Goal: Communication & Community: Connect with others

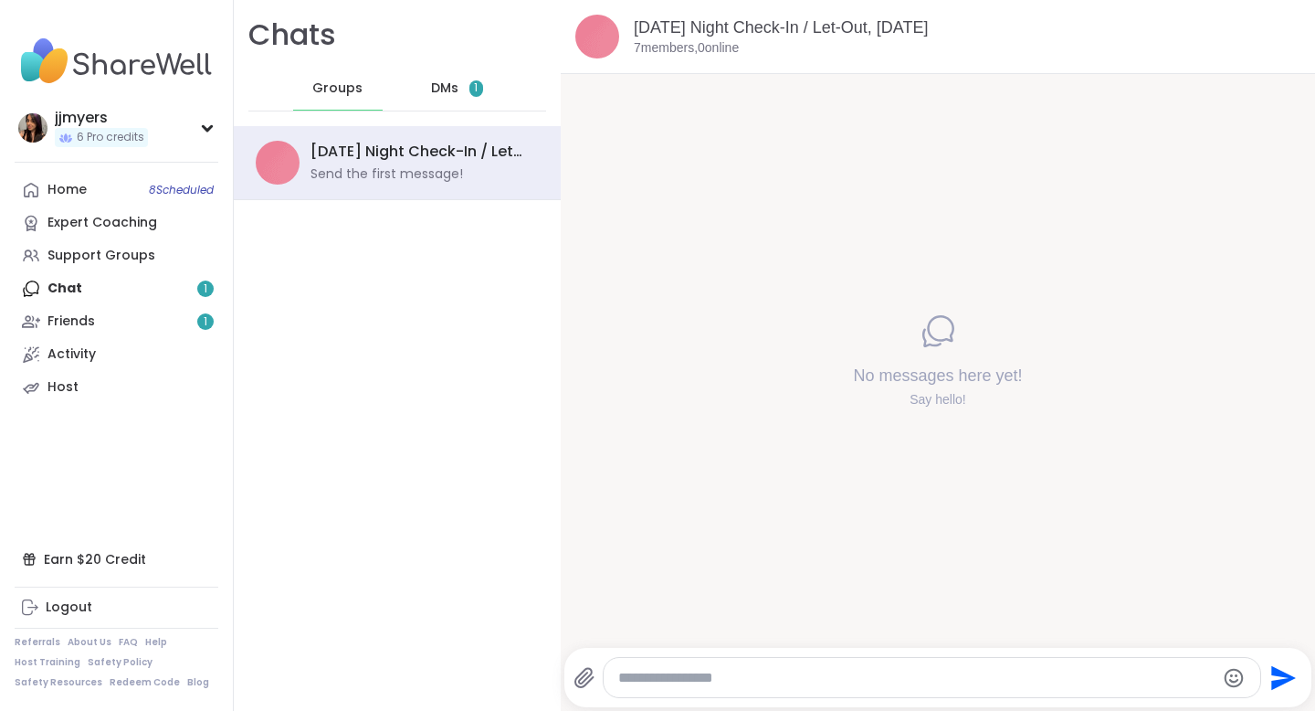
click at [470, 88] on span "1" at bounding box center [477, 88] width 14 height 16
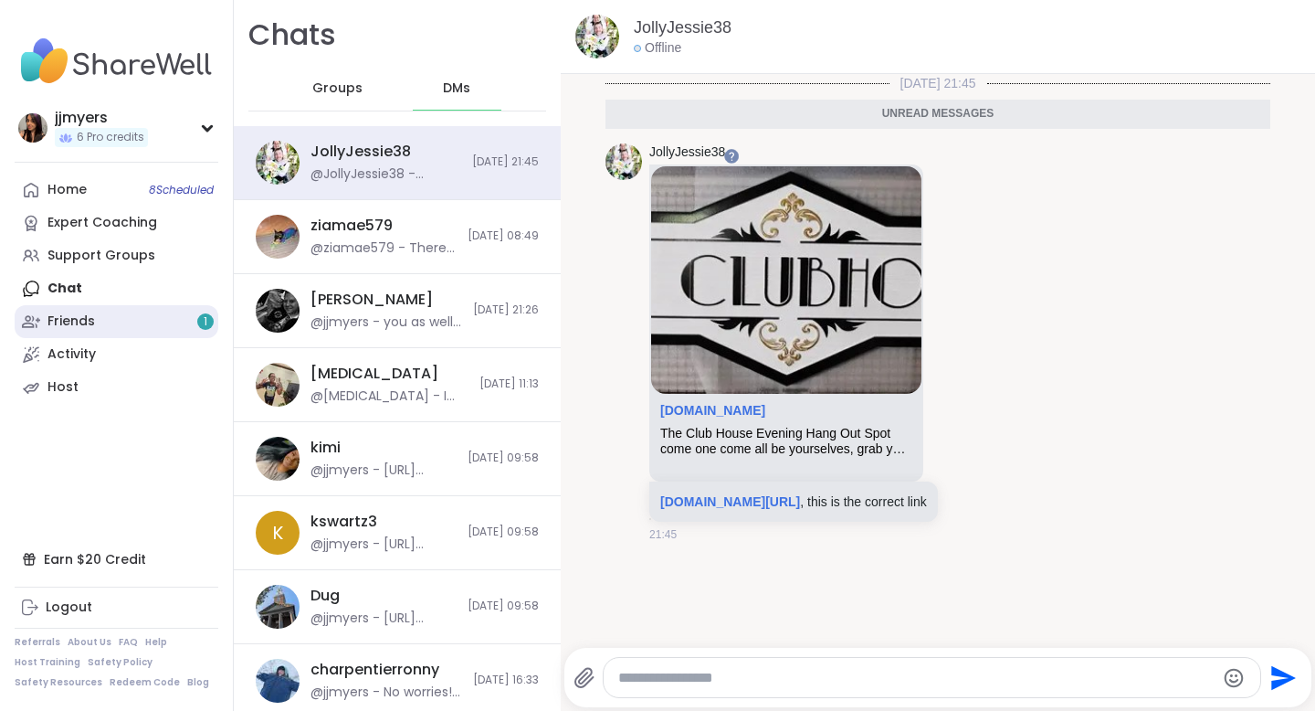
click at [103, 327] on link "Friends 1" at bounding box center [117, 321] width 204 height 33
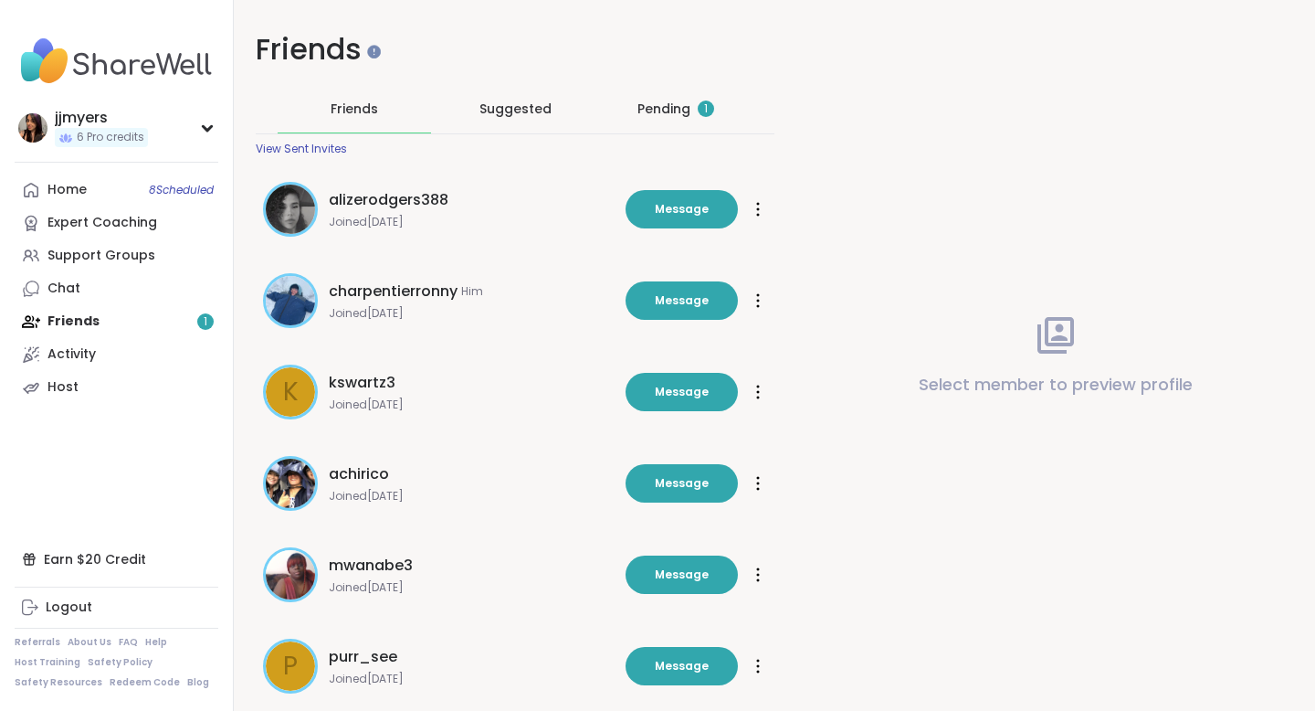
click at [660, 112] on div "Pending 1" at bounding box center [676, 109] width 77 height 18
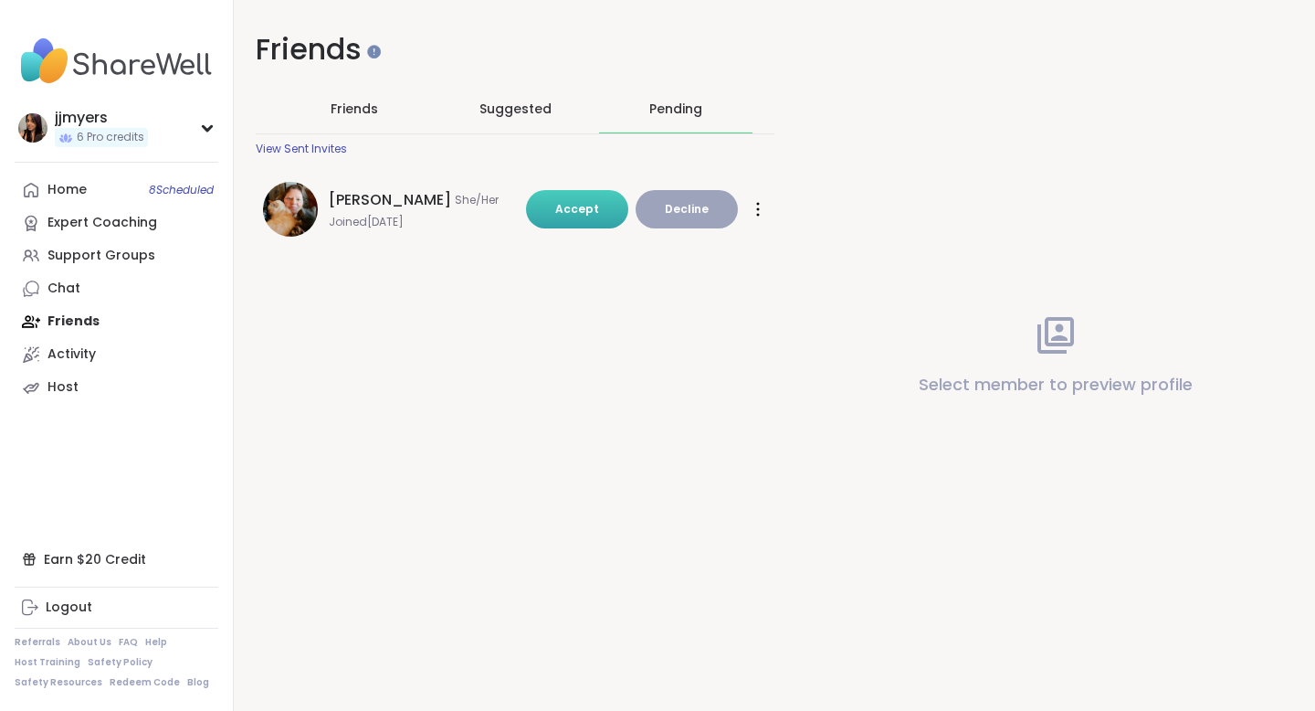
click at [562, 201] on span "Accept" at bounding box center [577, 209] width 44 height 16
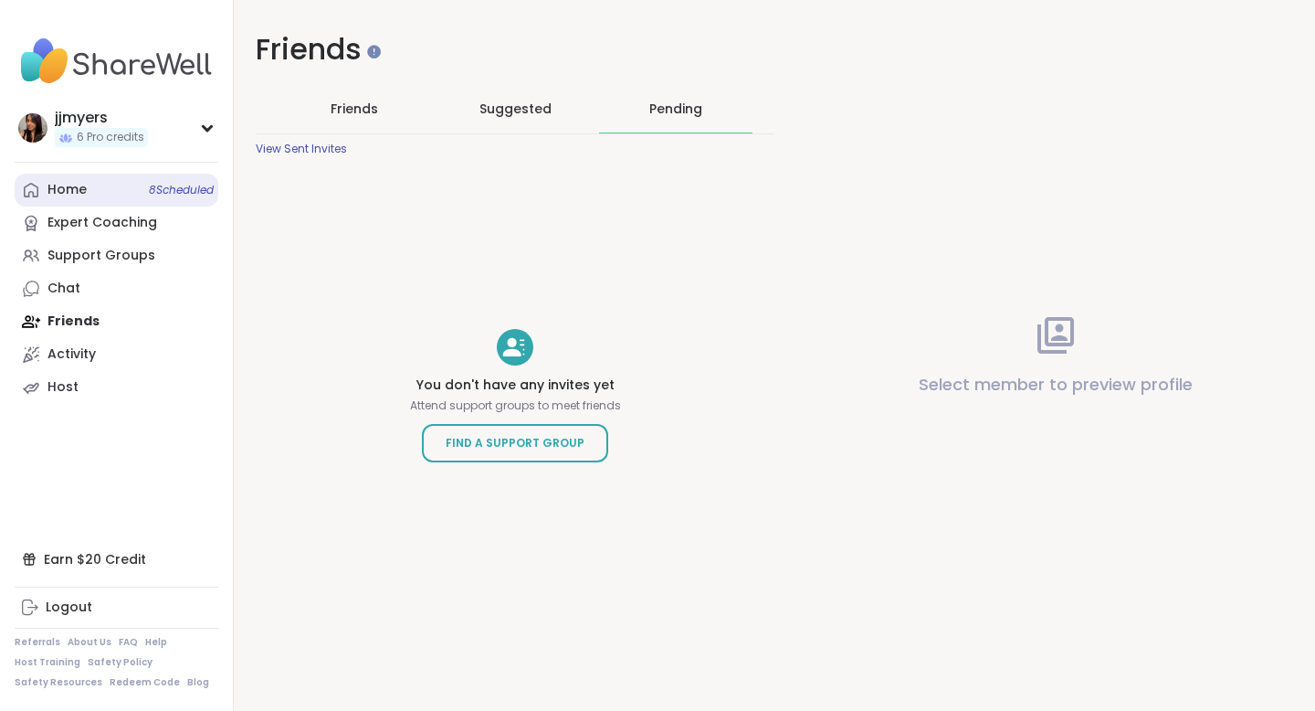
click at [79, 195] on div "Home 8 Scheduled" at bounding box center [67, 190] width 39 height 18
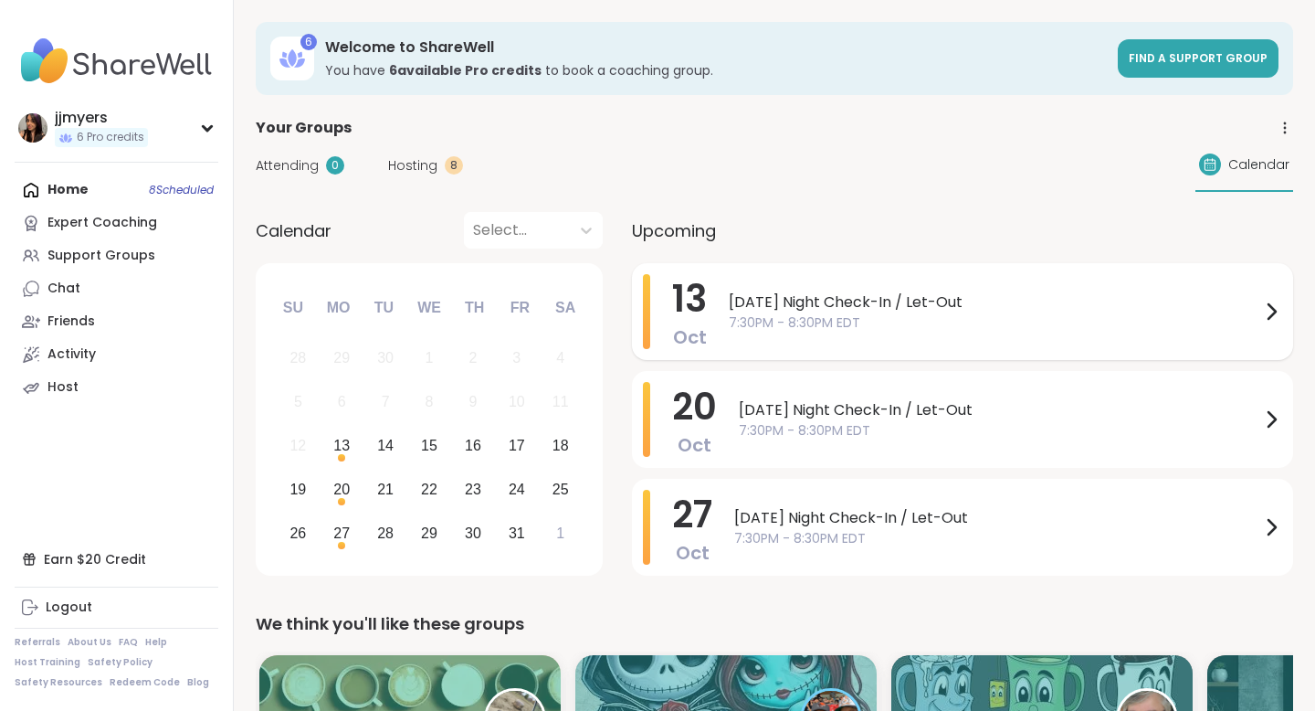
click at [917, 309] on span "[DATE] Night Check-In / Let-Out" at bounding box center [995, 302] width 532 height 22
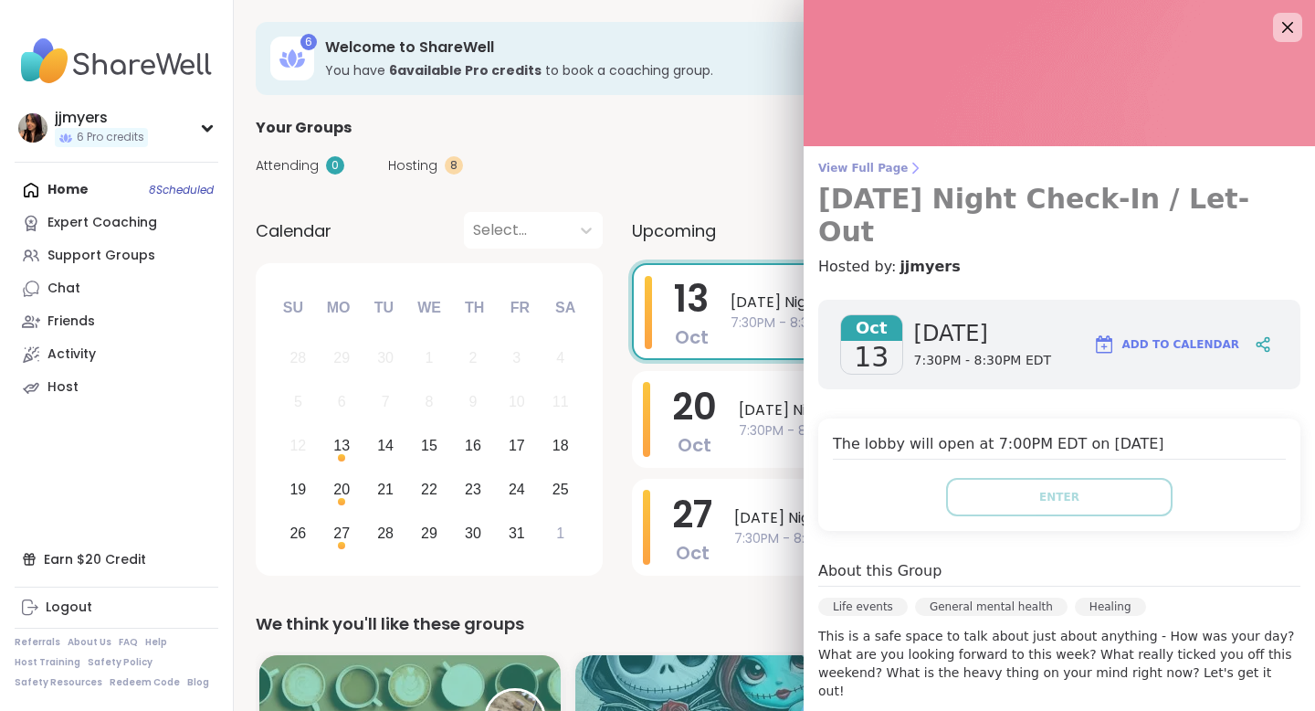
click at [881, 171] on span "View Full Page" at bounding box center [1060, 168] width 482 height 15
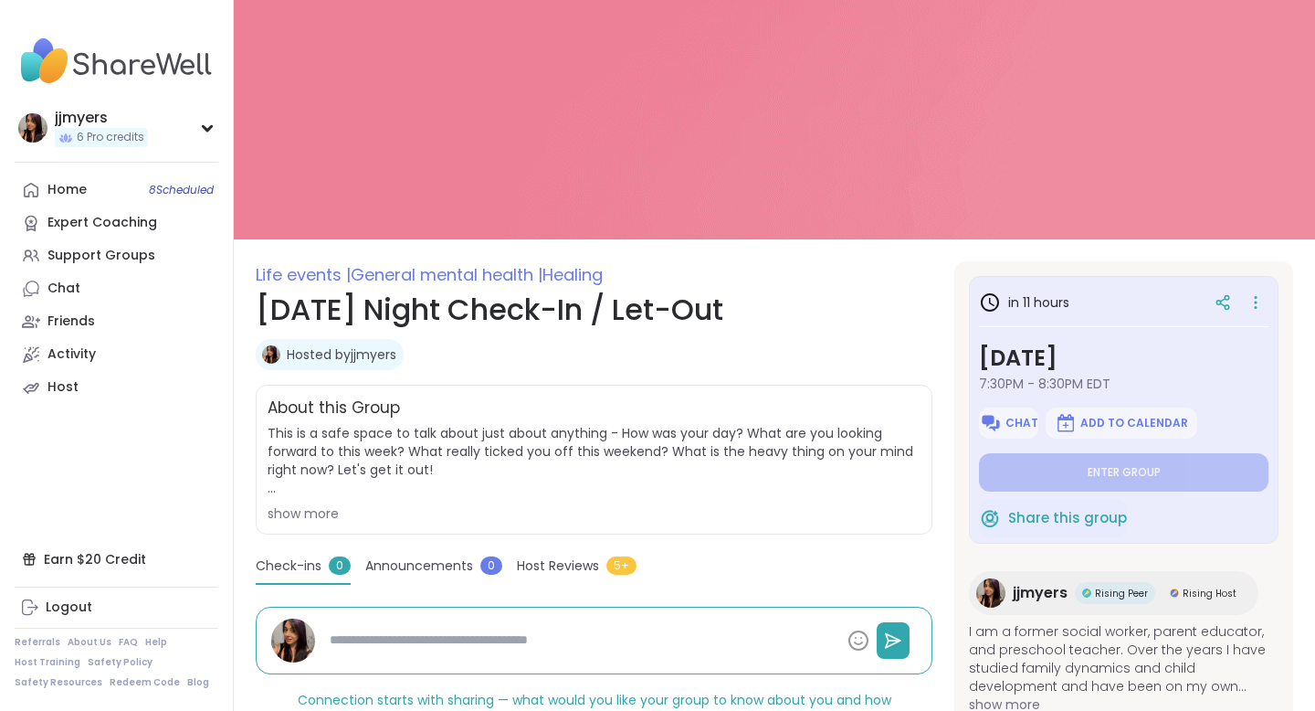
scroll to position [48, 0]
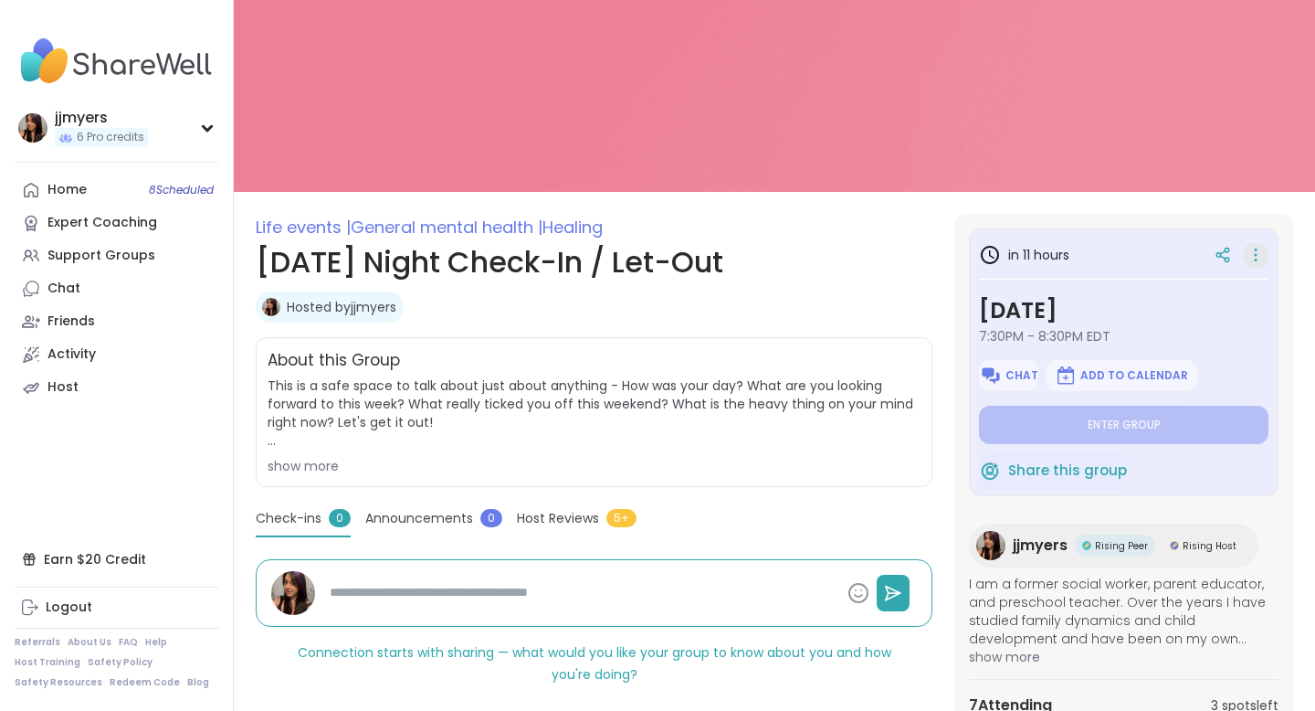
click at [1258, 256] on icon at bounding box center [1256, 255] width 18 height 26
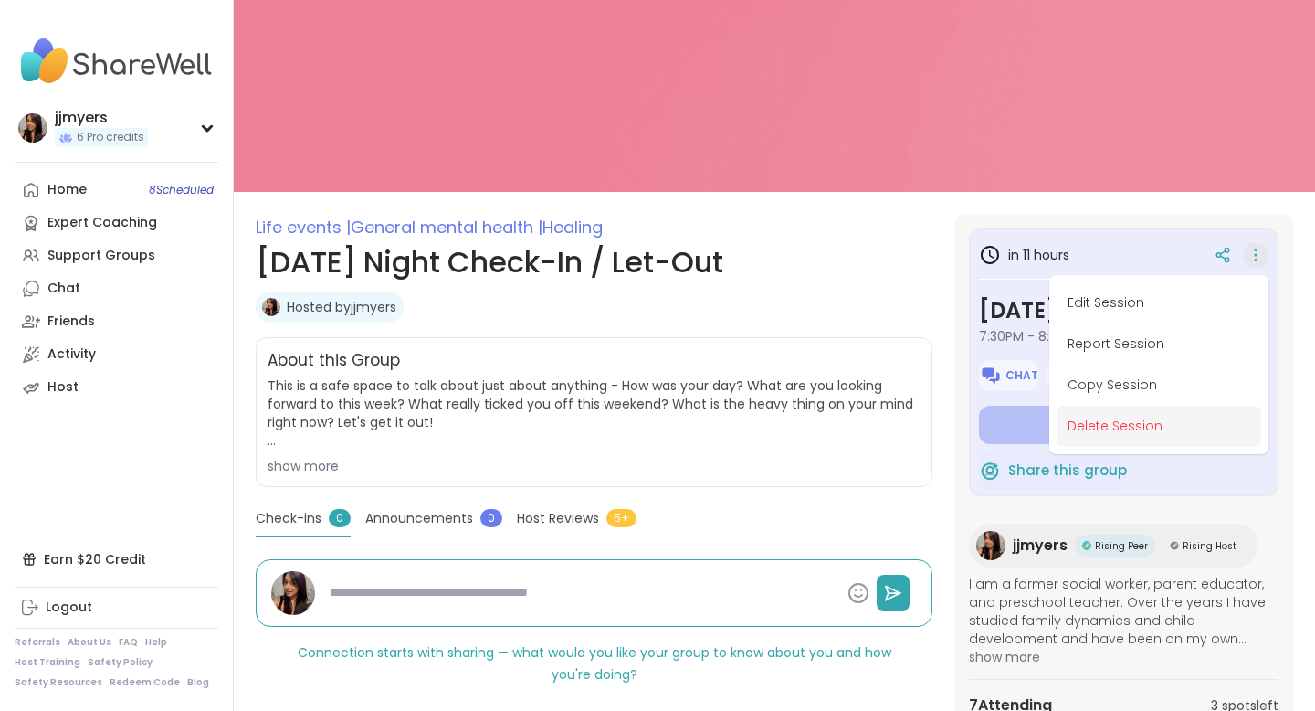
click at [1143, 424] on button "Delete Session" at bounding box center [1159, 426] width 205 height 41
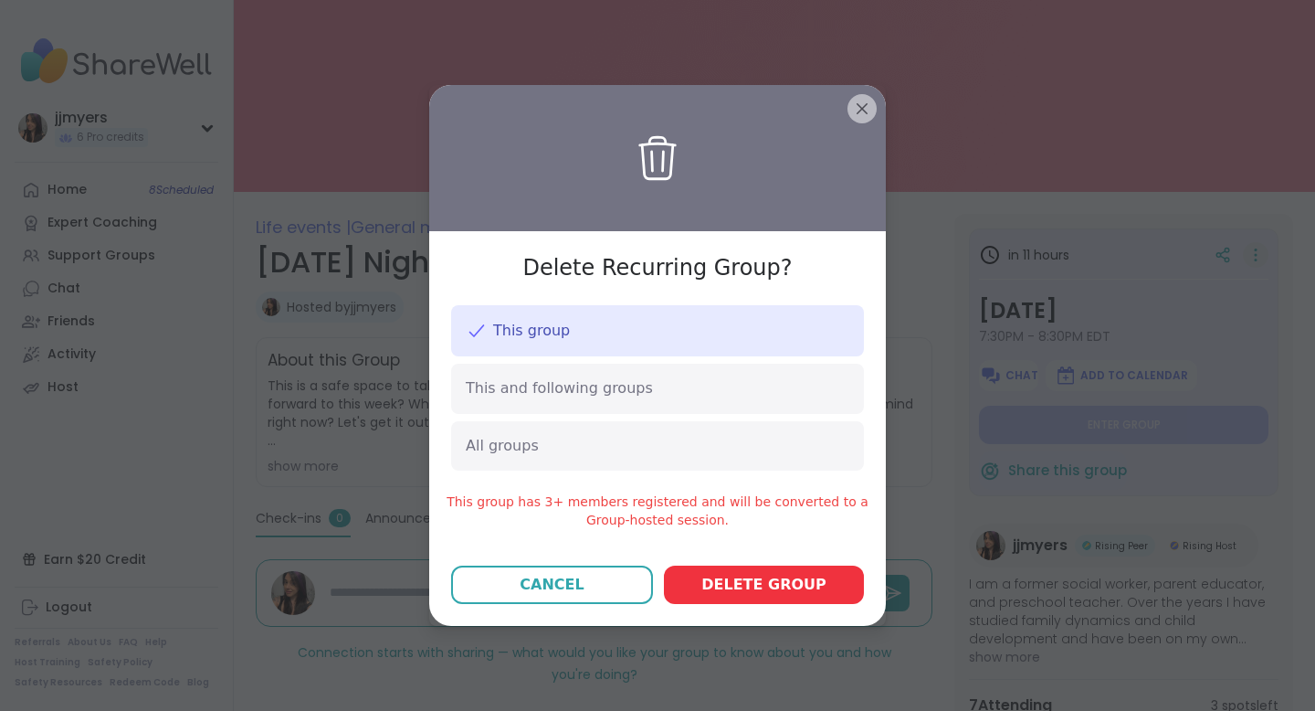
click at [748, 590] on span "Delete group" at bounding box center [764, 585] width 125 height 22
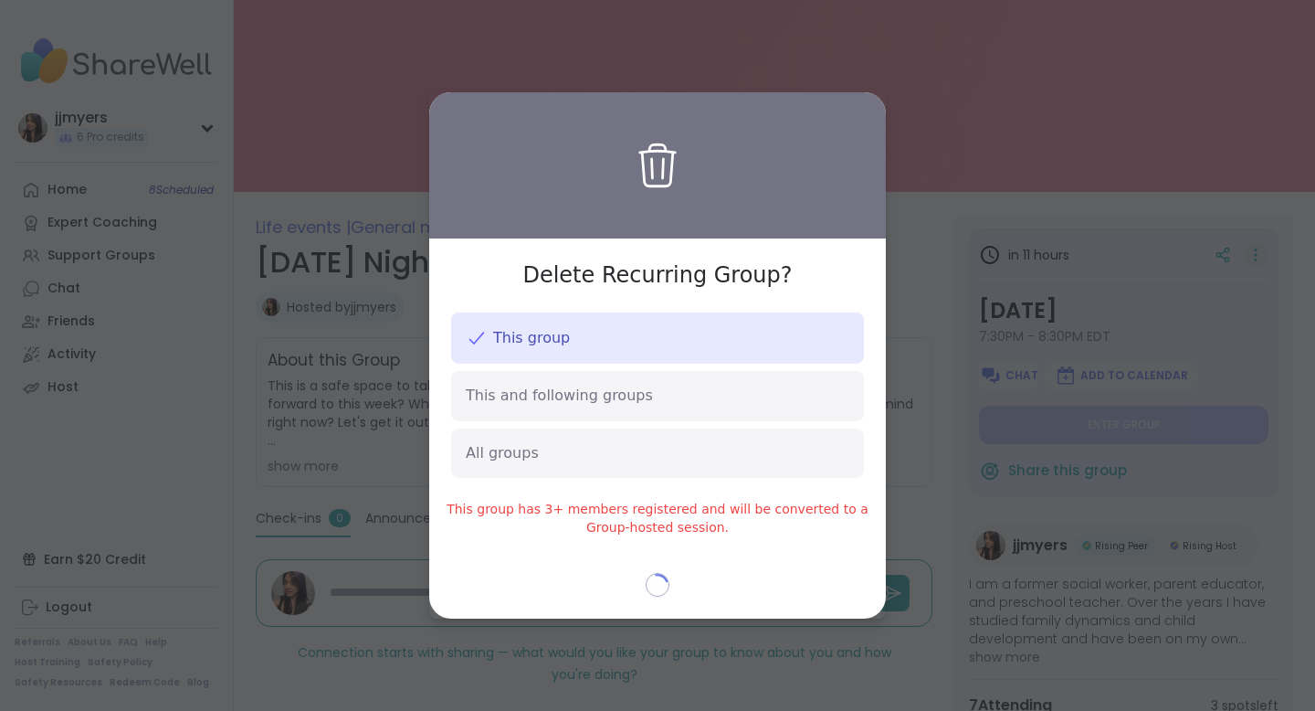
type textarea "*"
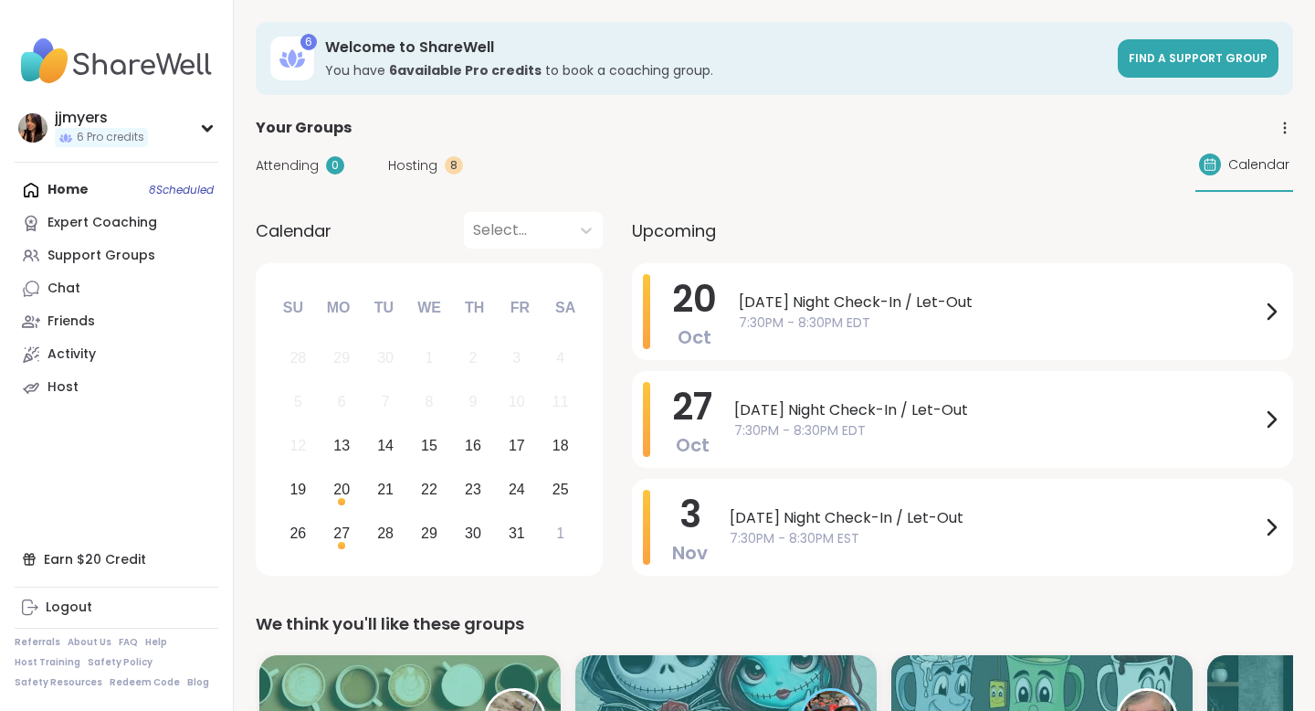
click at [89, 185] on div "Home 8 Scheduled Expert Coaching Support Groups Chat Friends Activity Host" at bounding box center [117, 289] width 204 height 230
click at [58, 193] on div "Home 8 Scheduled Expert Coaching Support Groups Chat Friends Activity Host" at bounding box center [117, 289] width 204 height 230
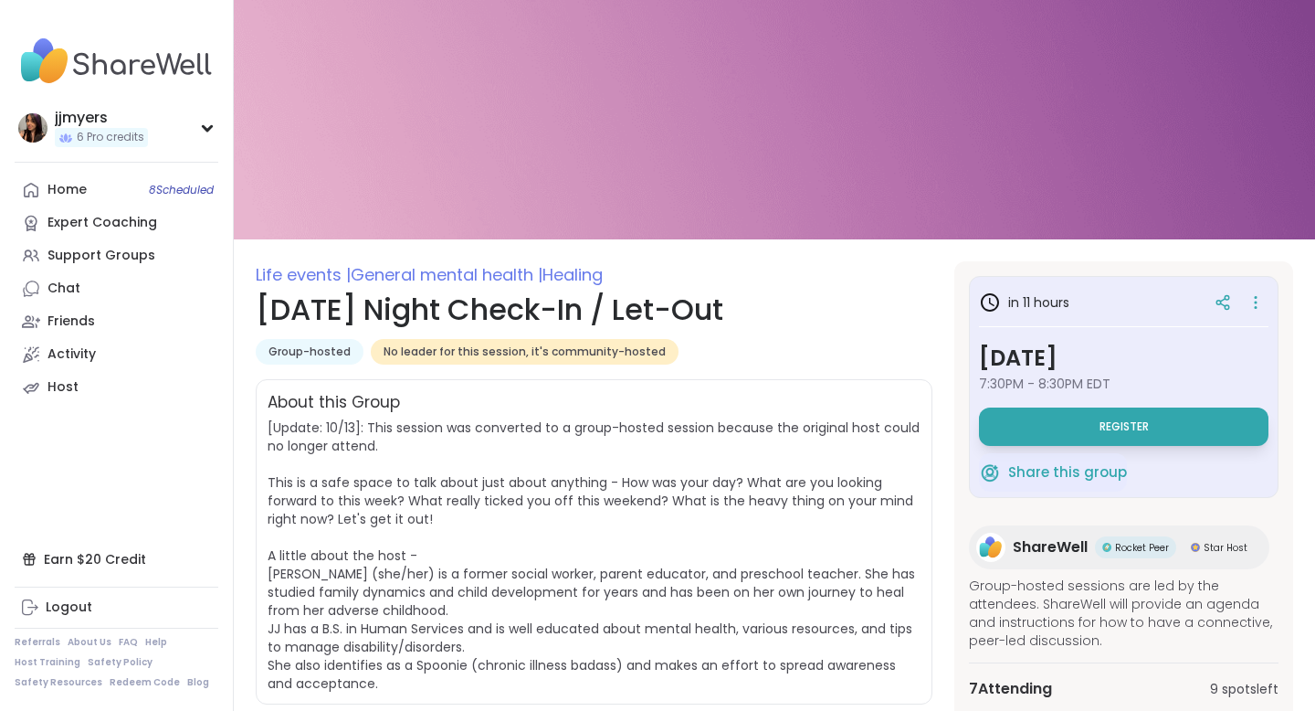
scroll to position [285, 0]
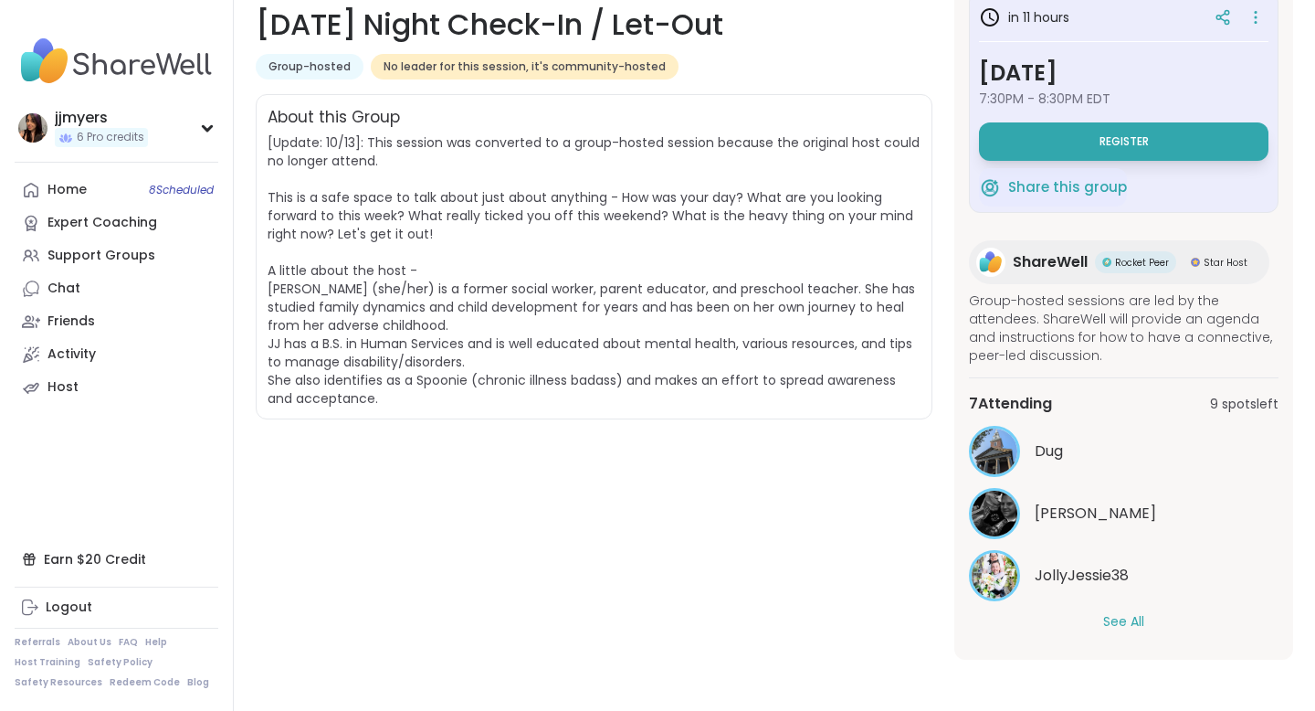
click at [1051, 455] on span "Dug" at bounding box center [1049, 451] width 28 height 22
